Goal: Information Seeking & Learning: Learn about a topic

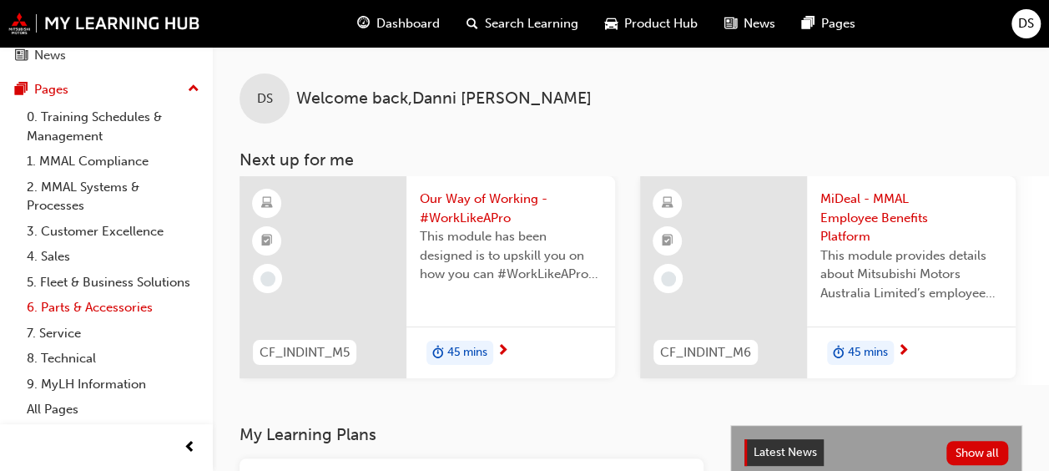
click at [81, 299] on link "6. Parts & Accessories" at bounding box center [113, 308] width 186 height 26
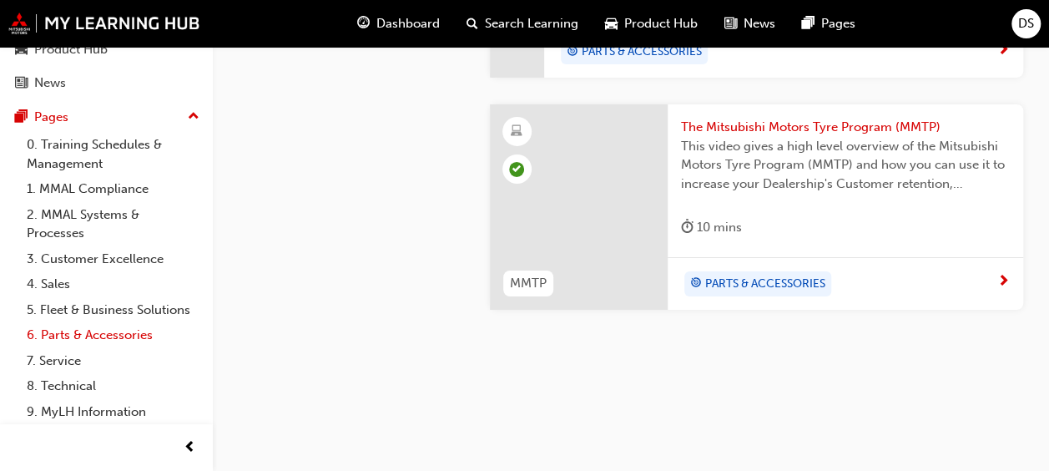
scroll to position [169, 0]
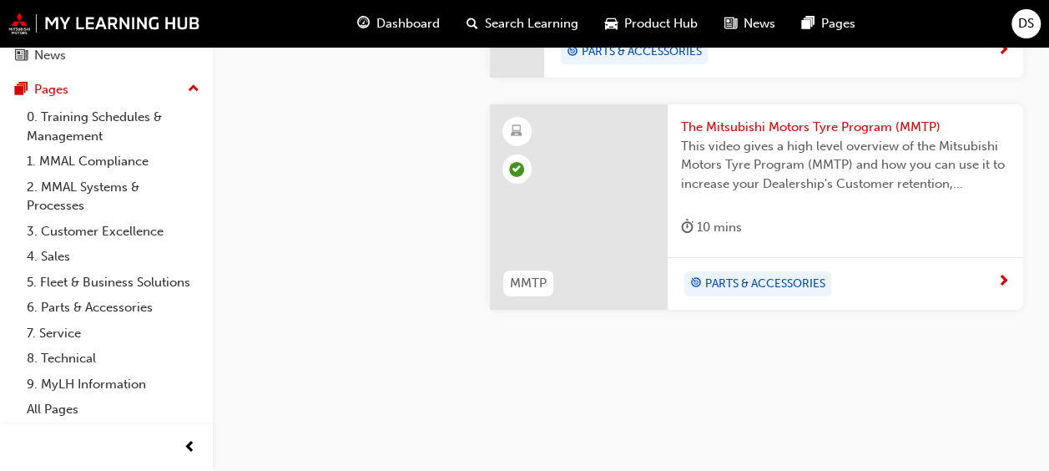
click at [549, 10] on div "Search Learning" at bounding box center [522, 24] width 138 height 34
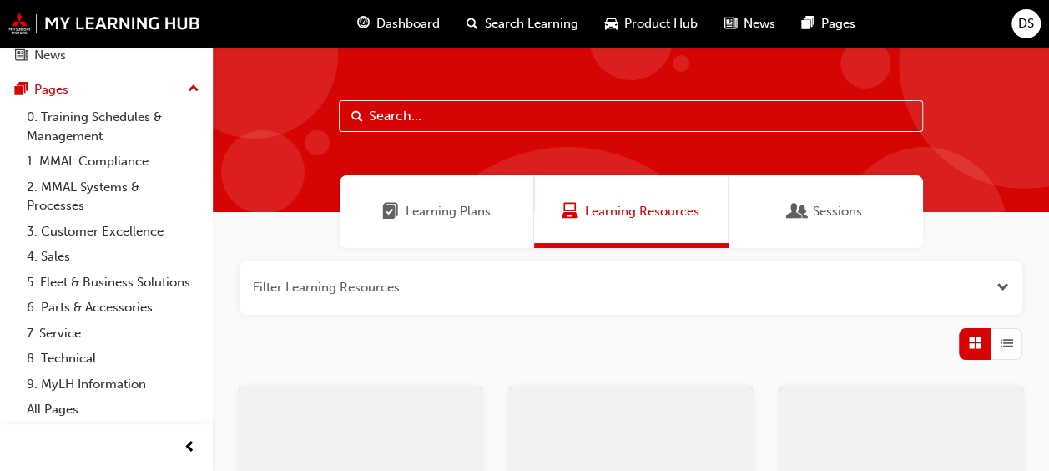
click at [502, 122] on input "text" at bounding box center [631, 116] width 584 height 32
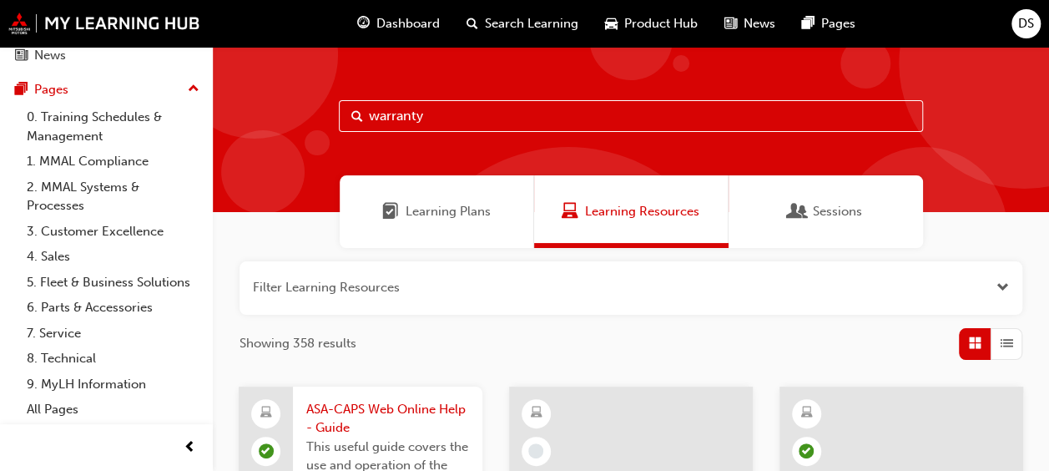
type input "warranty"
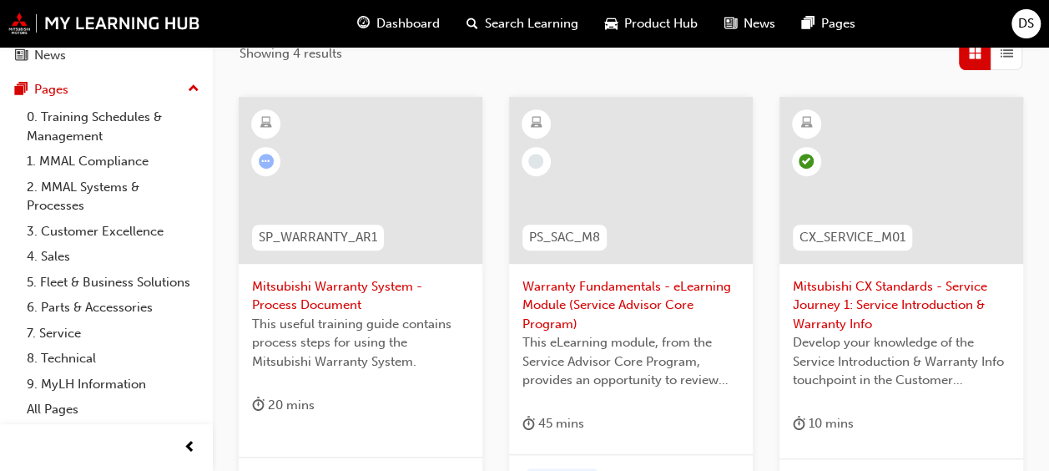
scroll to position [290, 0]
click at [295, 271] on div at bounding box center [360, 192] width 217 height 167
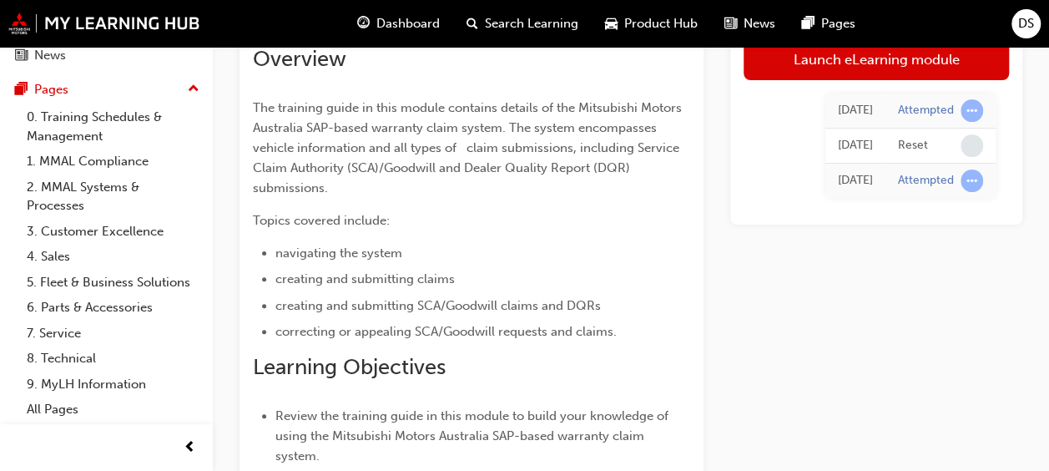
scroll to position [127, 0]
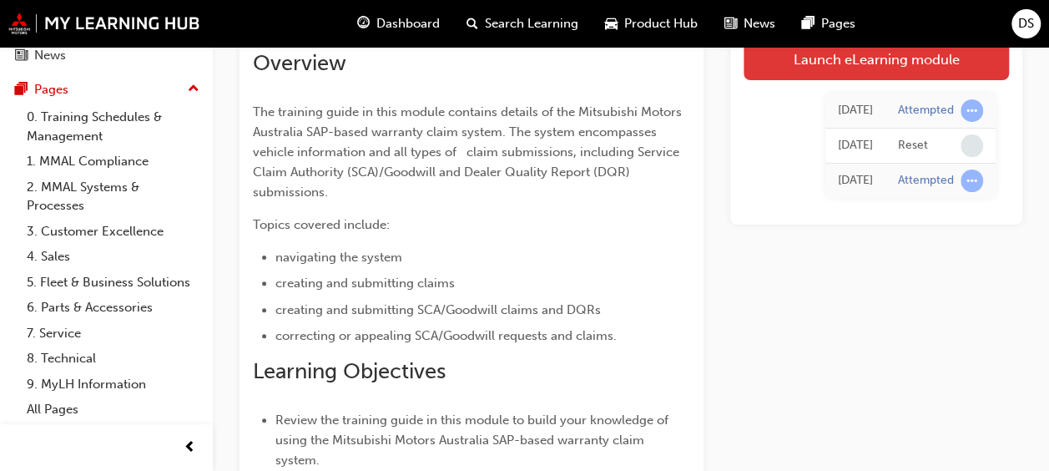
click at [756, 71] on link "Launch eLearning module" at bounding box center [875, 59] width 265 height 42
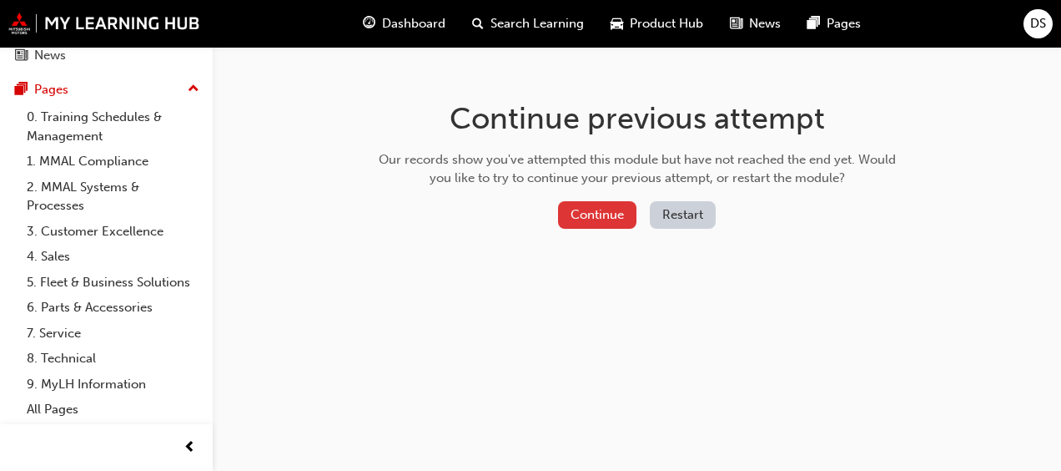
click at [609, 211] on button "Continue" at bounding box center [597, 215] width 78 height 28
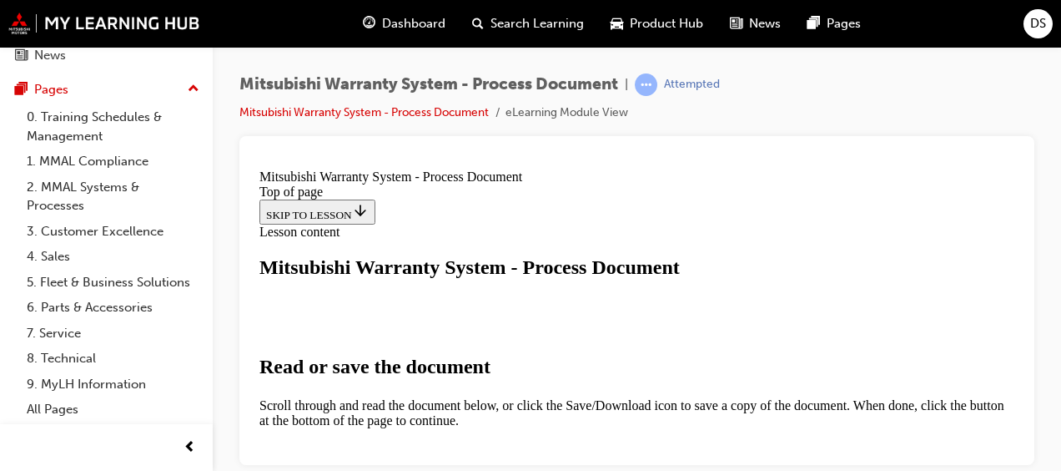
select select "auto"
click at [945, 95] on div "Mitsubishi Warranty System - Process Document | Attempted Mitsubishi Warranty S…" at bounding box center [636, 104] width 795 height 63
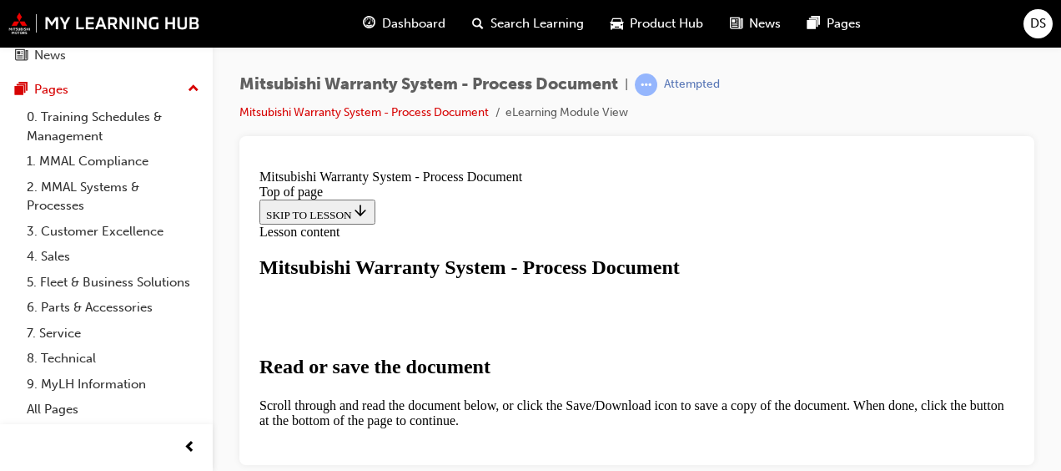
type input "2"
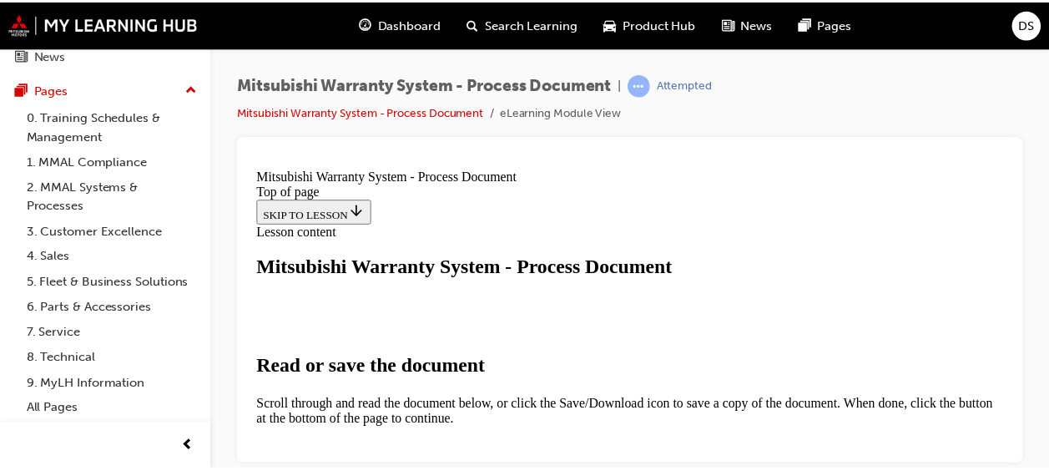
scroll to position [227, 0]
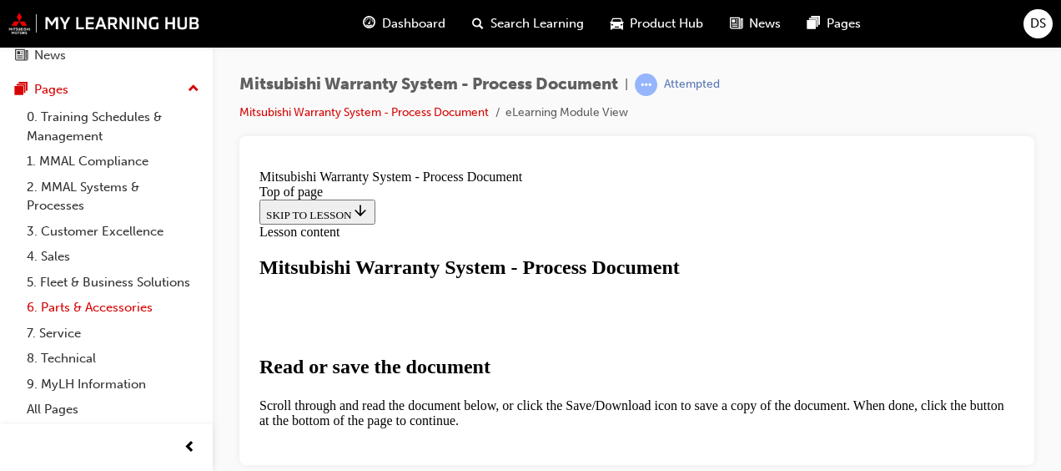
click at [132, 305] on link "6. Parts & Accessories" at bounding box center [113, 308] width 186 height 26
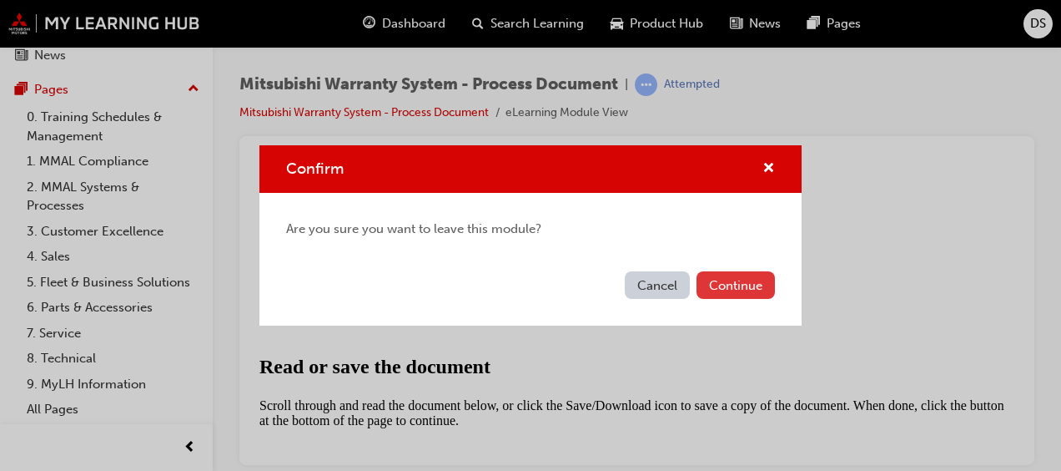
click at [712, 294] on button "Continue" at bounding box center [736, 285] width 78 height 28
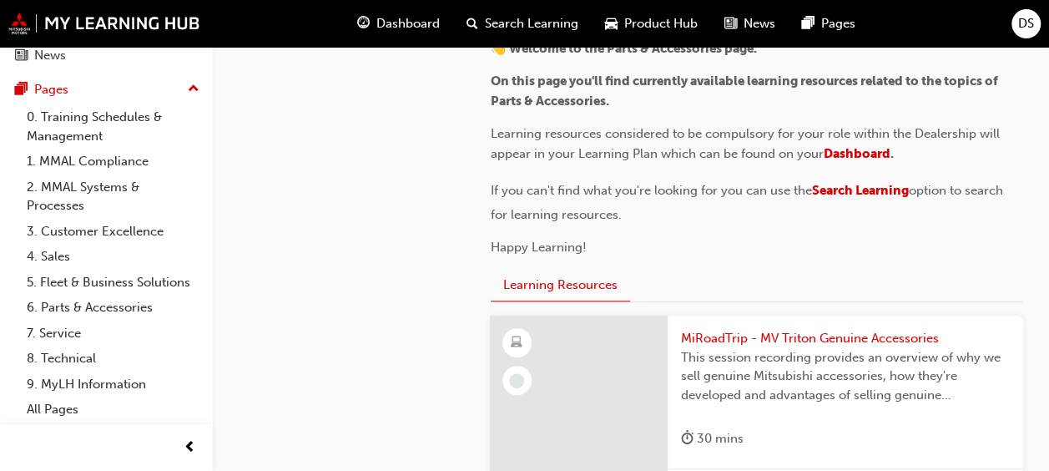
scroll to position [381, 0]
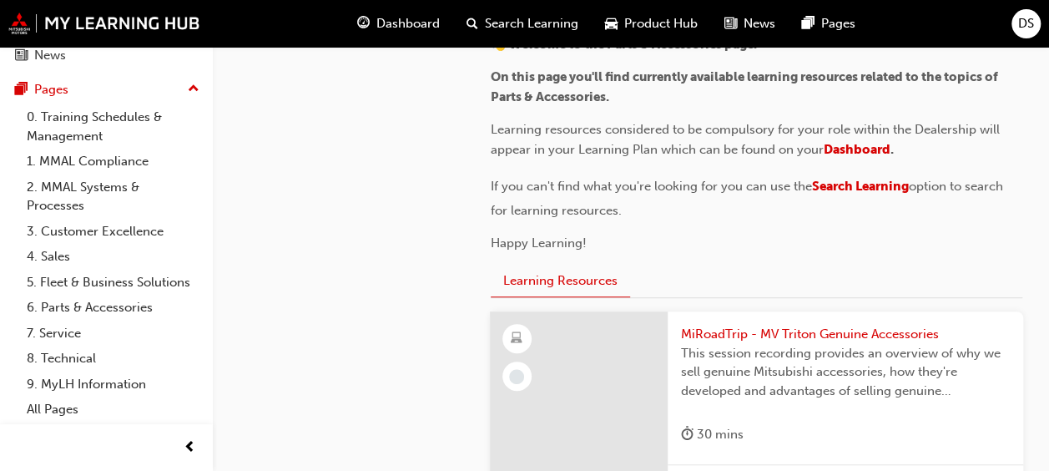
click at [538, 20] on span "Search Learning" at bounding box center [531, 23] width 93 height 19
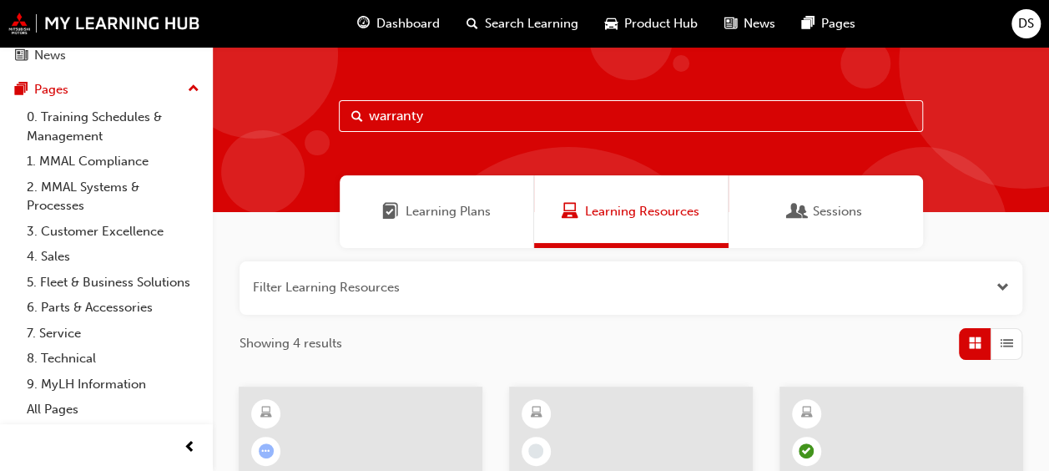
click at [476, 118] on input "warranty" at bounding box center [631, 116] width 584 height 32
type input "w"
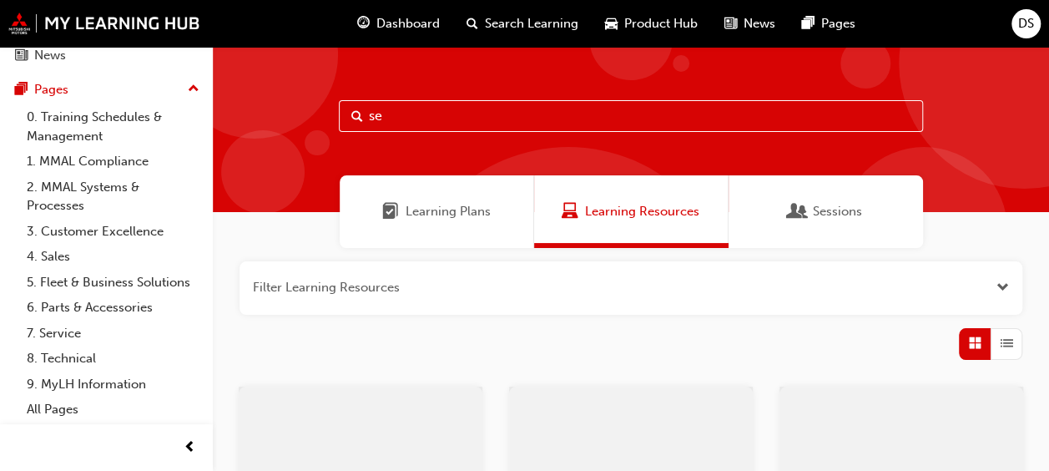
type input "s"
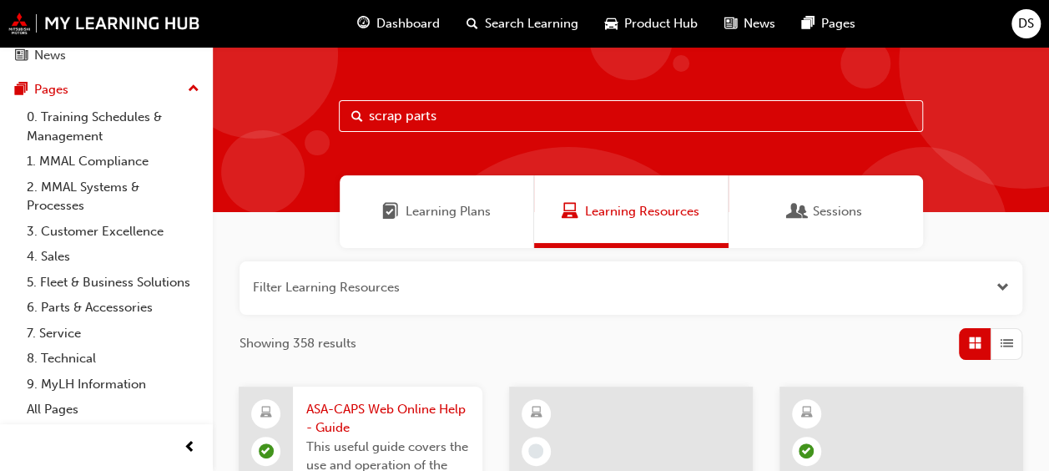
type input "scrap parts"
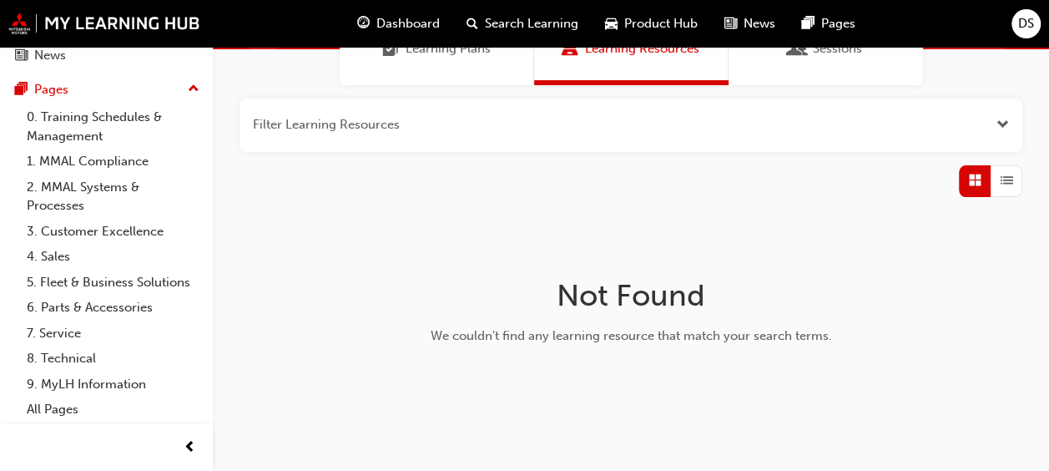
scroll to position [164, 0]
